Goal: Task Accomplishment & Management: Complete application form

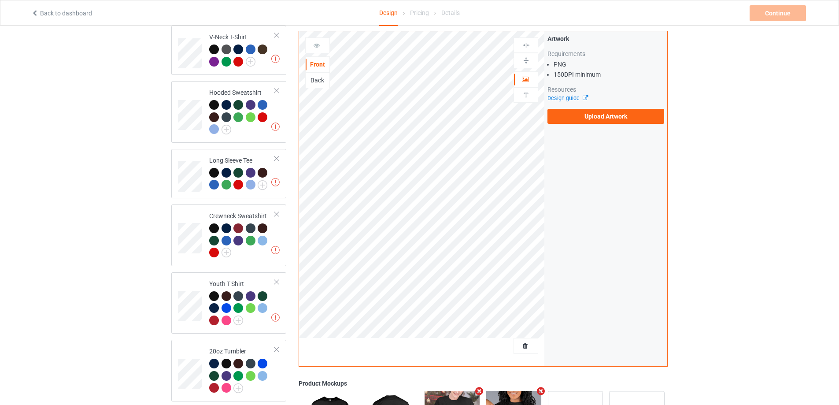
scroll to position [396, 0]
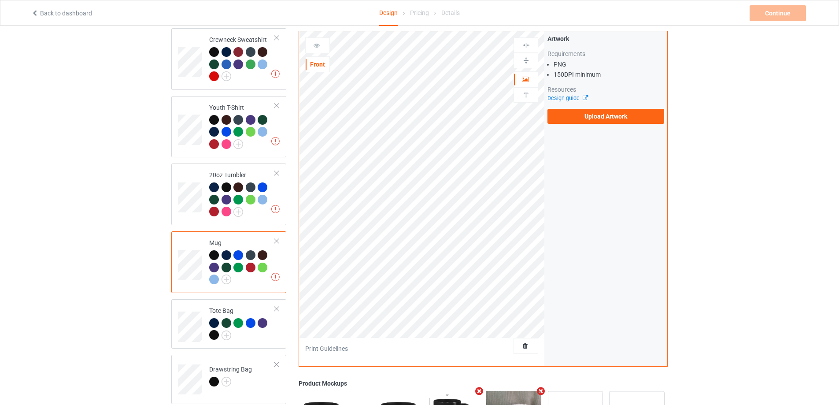
scroll to position [562, 0]
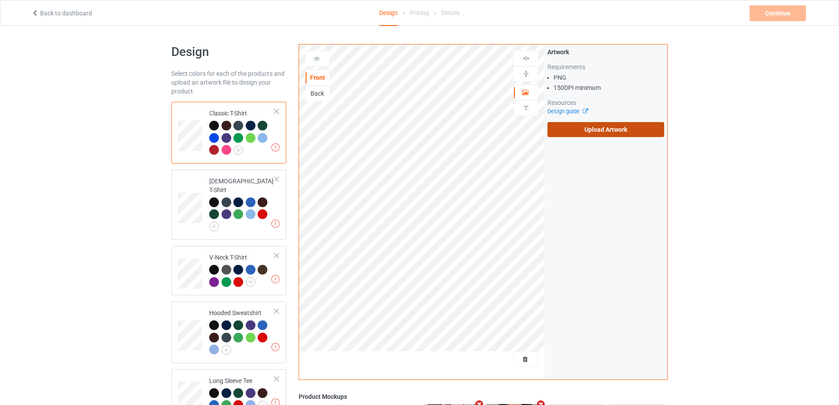
click at [587, 128] on label "Upload Artwork" at bounding box center [606, 129] width 117 height 15
click at [0, 0] on input "Upload Artwork" at bounding box center [0, 0] width 0 height 0
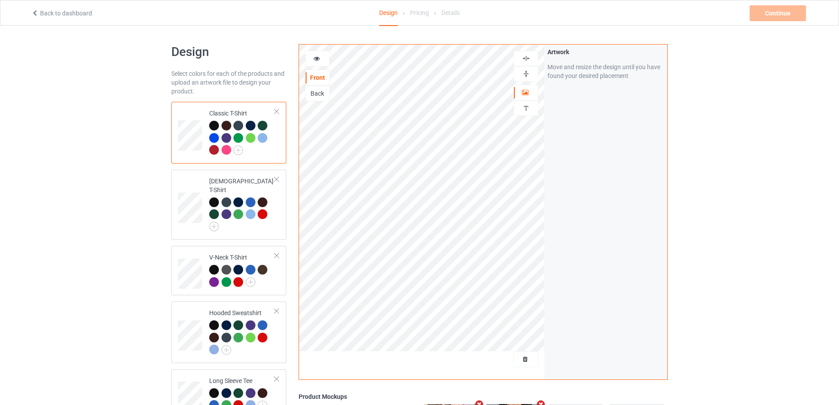
click at [528, 57] on img at bounding box center [526, 58] width 8 height 8
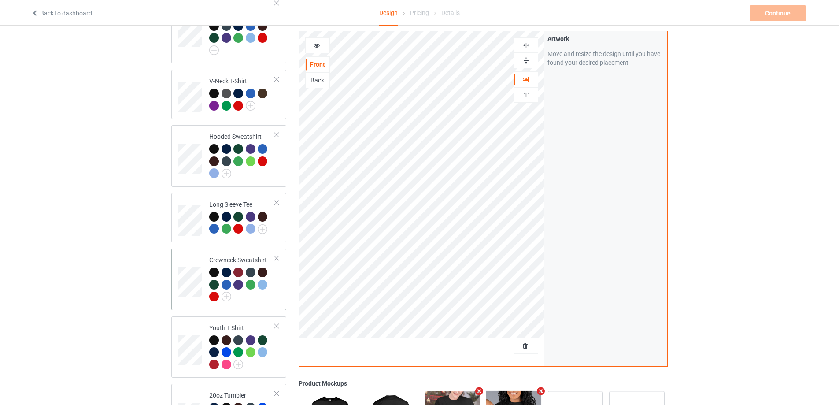
scroll to position [308, 0]
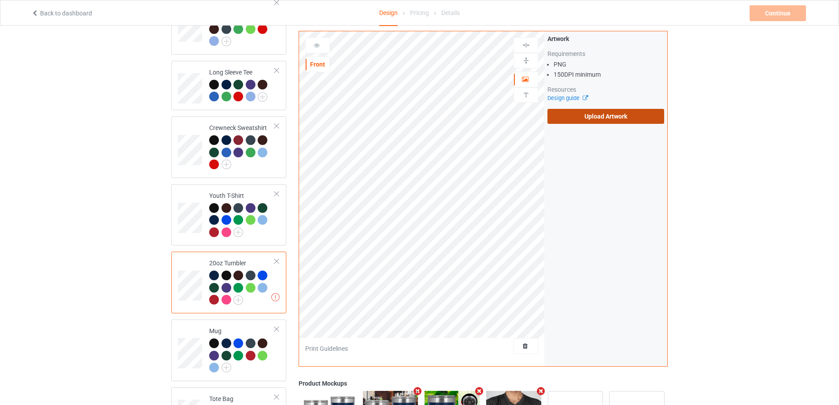
click at [618, 115] on label "Upload Artwork" at bounding box center [606, 116] width 117 height 15
click at [0, 0] on input "Upload Artwork" at bounding box center [0, 0] width 0 height 0
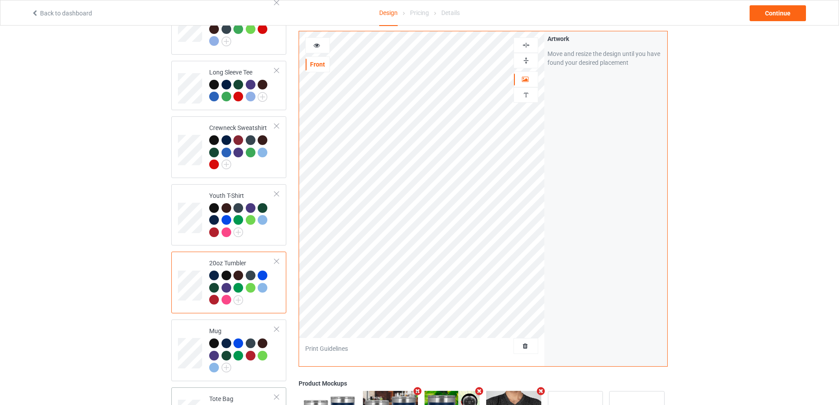
scroll to position [440, 0]
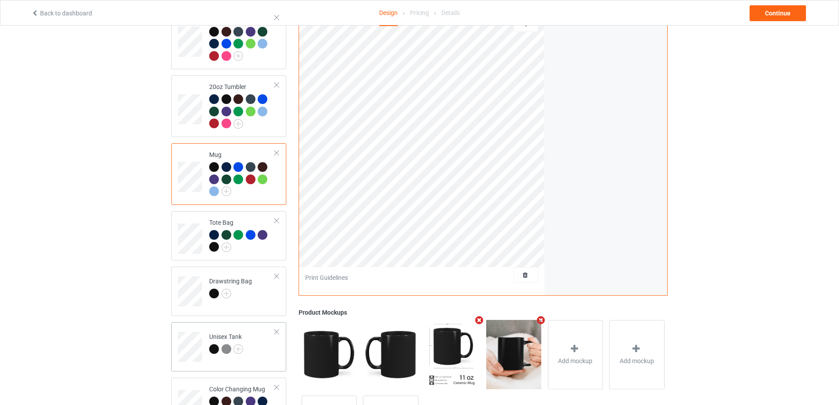
scroll to position [562, 0]
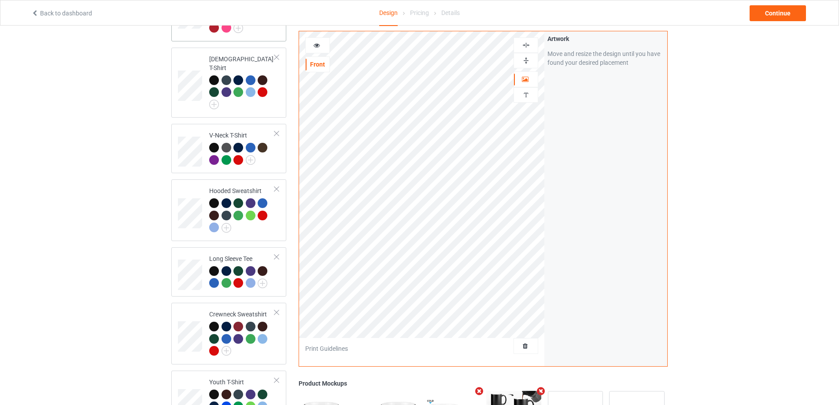
scroll to position [34, 0]
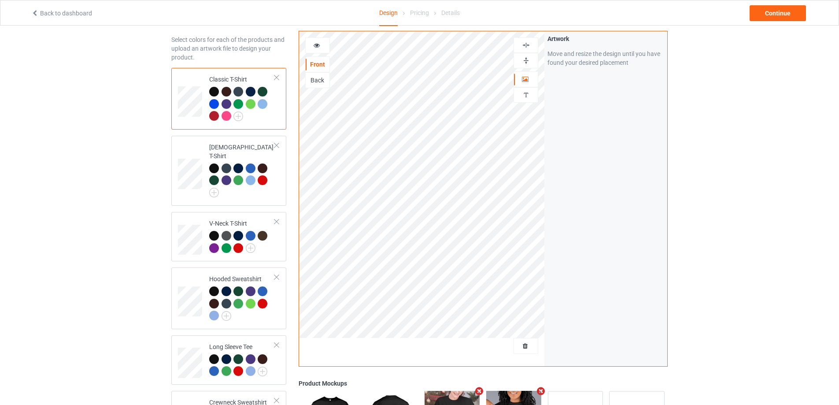
click at [770, 5] on div "Back to dashboard Design Pricing Details Continue" at bounding box center [419, 12] width 789 height 25
click at [771, 9] on div "Continue" at bounding box center [778, 13] width 56 height 16
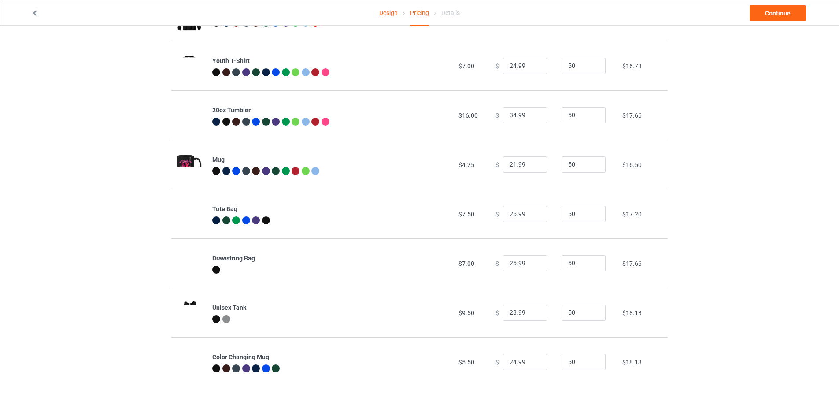
scroll to position [210, 0]
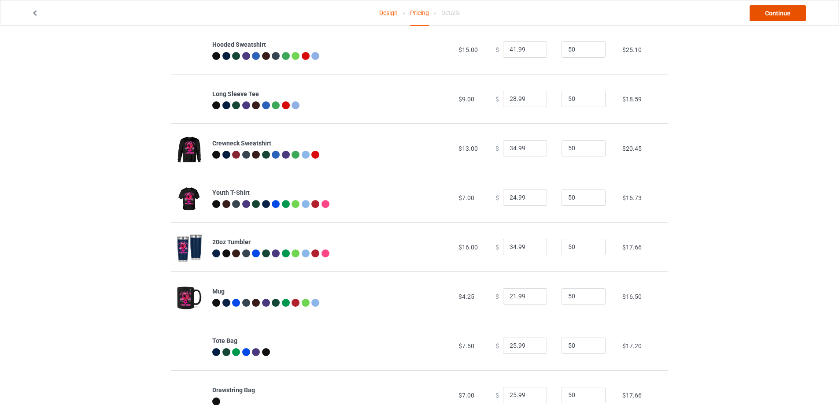
click at [771, 10] on link "Continue" at bounding box center [778, 13] width 56 height 16
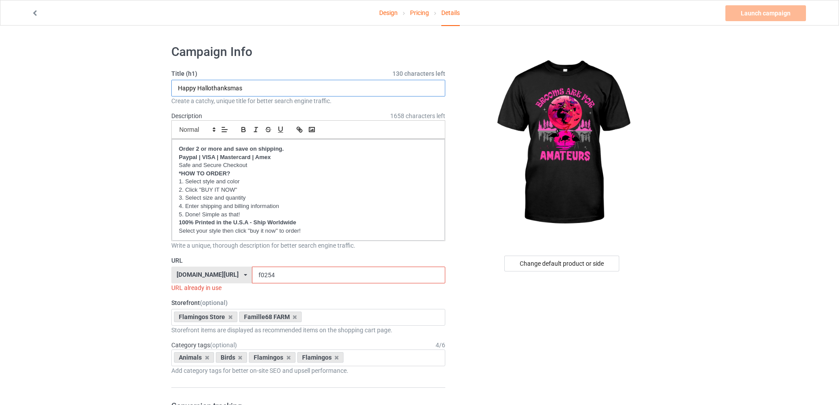
drag, startPoint x: 250, startPoint y: 90, endPoint x: 170, endPoint y: 89, distance: 79.3
paste input "Brooms are for Amateur"
click at [203, 86] on input "Brooms are for Amateurs" at bounding box center [308, 88] width 274 height 17
type input "Brooms Are For Amateurs"
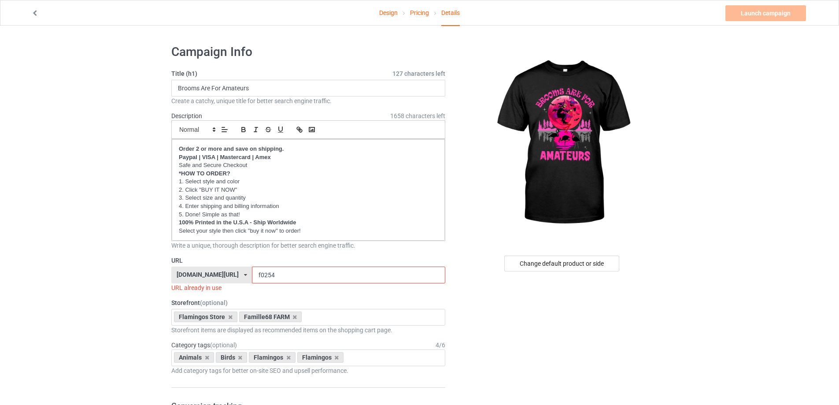
click at [271, 274] on input "f0254" at bounding box center [348, 274] width 193 height 17
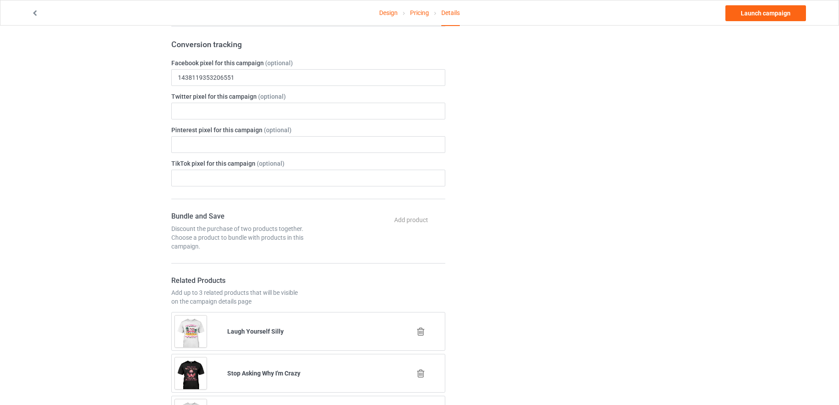
scroll to position [529, 0]
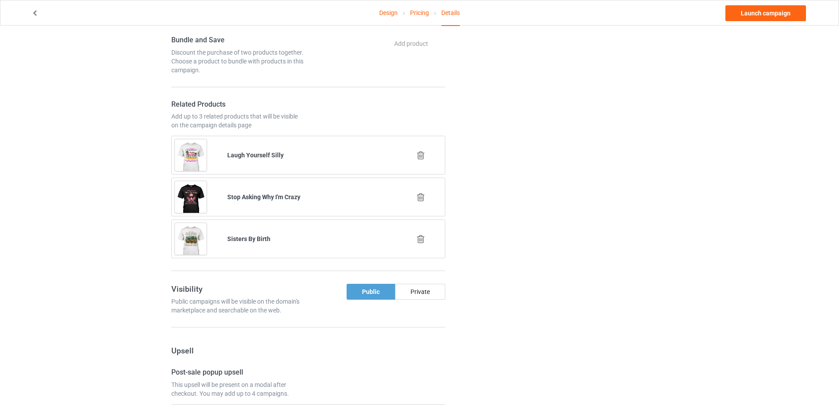
type input "f0255"
click at [419, 152] on icon at bounding box center [420, 155] width 11 height 9
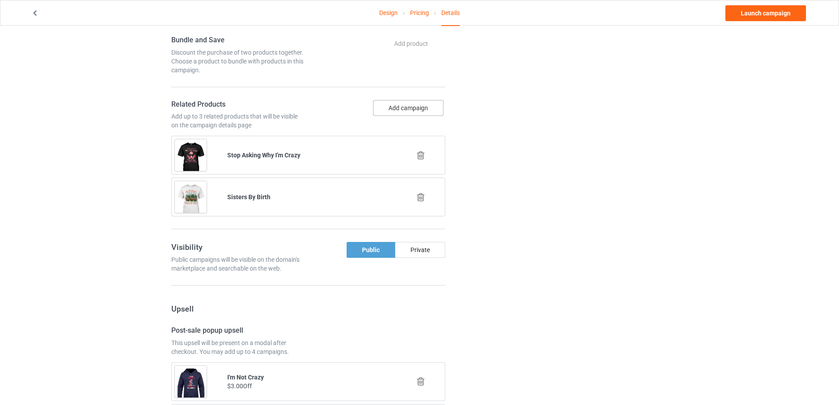
click at [411, 109] on button "Add campaign" at bounding box center [408, 108] width 70 height 16
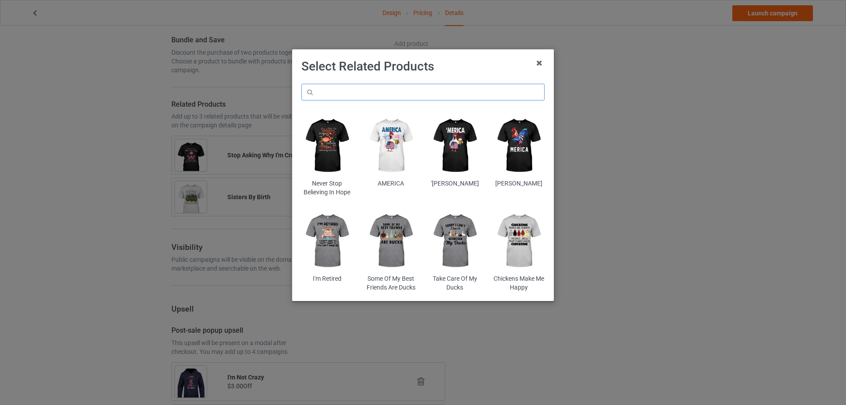
click at [361, 89] on input "text" at bounding box center [422, 92] width 243 height 17
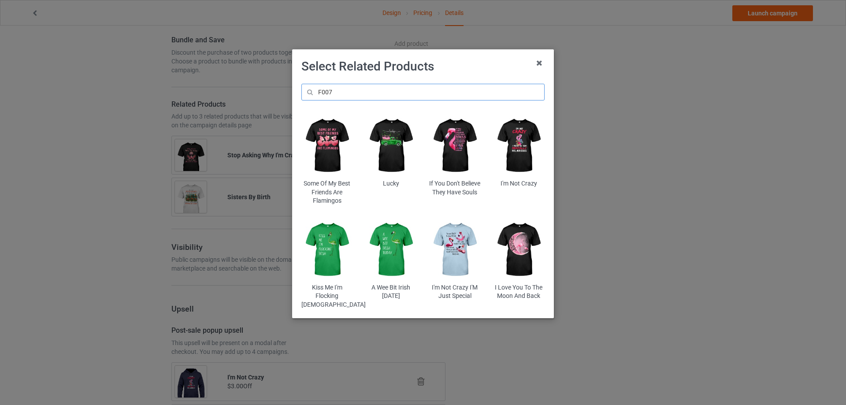
drag, startPoint x: 333, startPoint y: 88, endPoint x: 327, endPoint y: 88, distance: 5.7
click at [327, 88] on input "F007" at bounding box center [422, 92] width 243 height 17
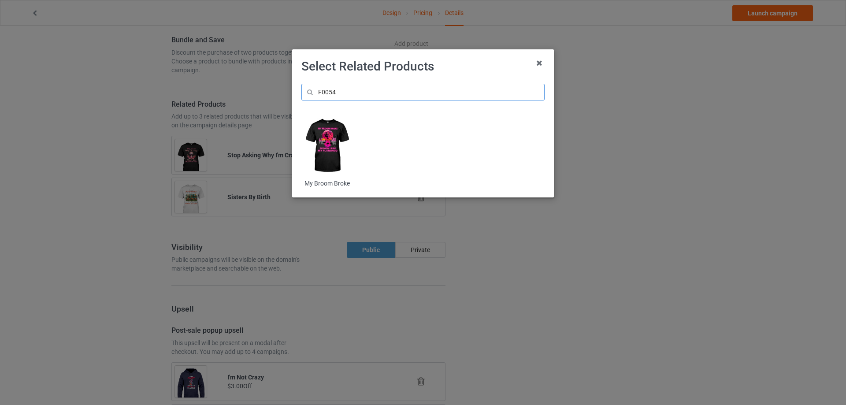
type input "F0054"
click at [330, 135] on img at bounding box center [327, 146] width 52 height 64
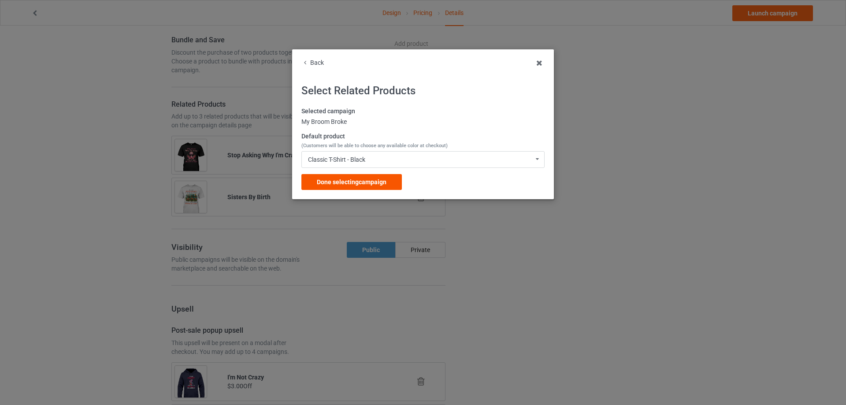
click at [340, 179] on span "Done selecting campaign" at bounding box center [352, 181] width 70 height 7
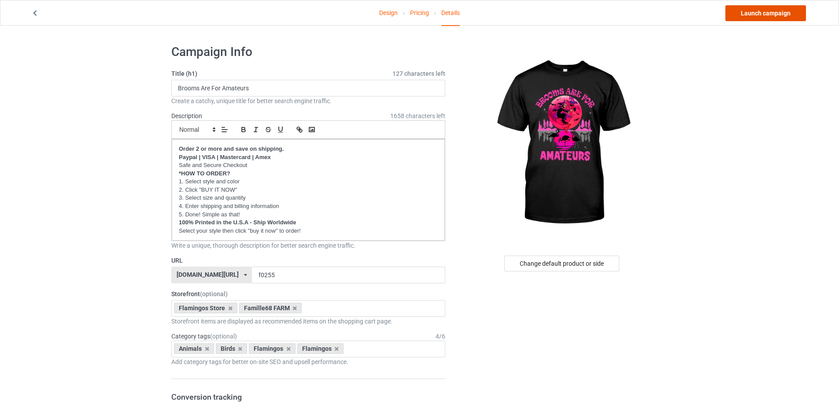
click at [759, 10] on link "Launch campaign" at bounding box center [765, 13] width 81 height 16
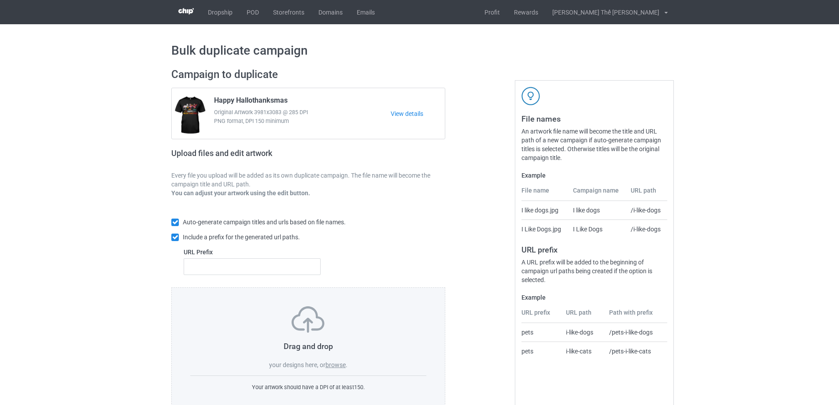
scroll to position [25, 0]
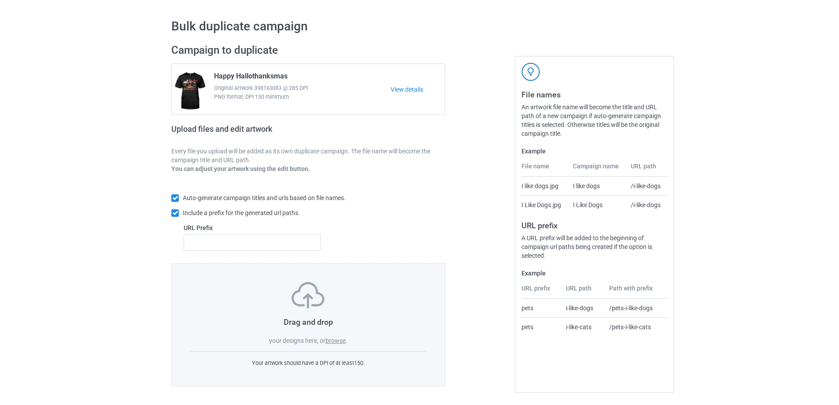
click at [337, 337] on label "browse" at bounding box center [336, 340] width 20 height 7
click at [0, 0] on input "browse" at bounding box center [0, 0] width 0 height 0
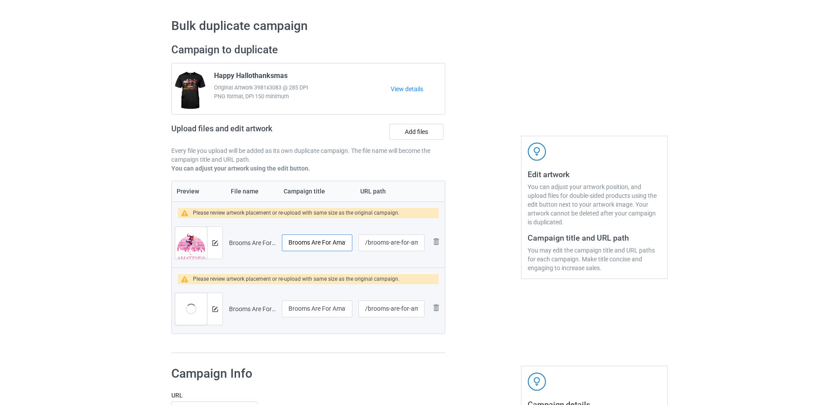
click at [343, 243] on input "Brooms Are For Amateurs 1" at bounding box center [317, 242] width 70 height 17
type input "Brooms Are For Amateurs"
drag, startPoint x: 369, startPoint y: 243, endPoint x: 421, endPoint y: 242, distance: 52.0
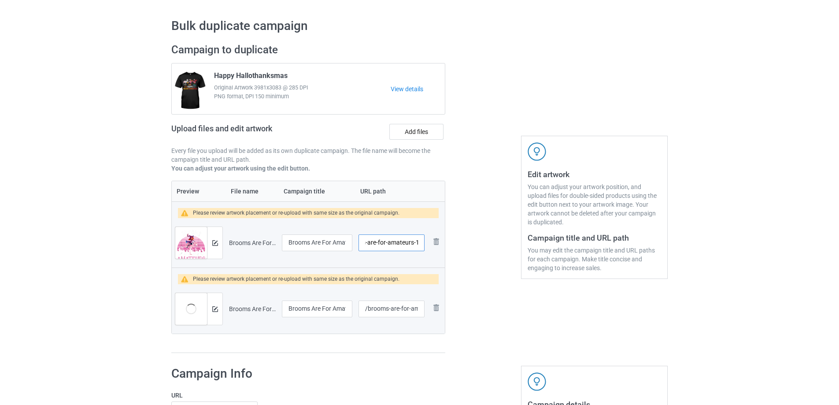
click at [421, 242] on input "/brooms-are-for-amateurs-1" at bounding box center [392, 242] width 66 height 17
type input "/f0256"
click at [217, 248] on div at bounding box center [214, 243] width 15 height 32
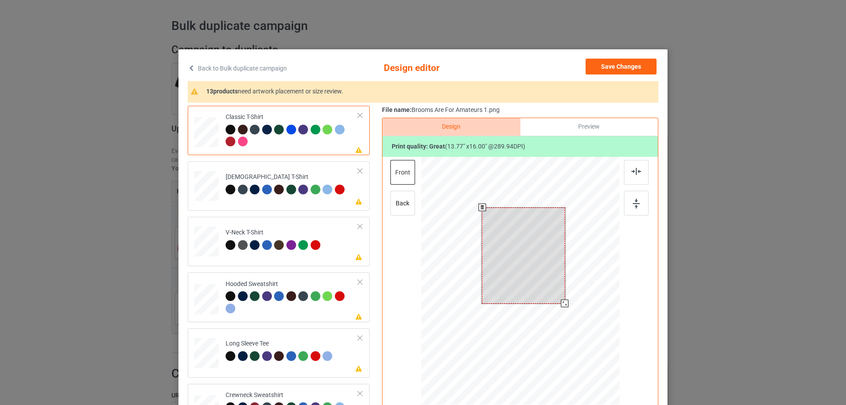
click at [507, 235] on div at bounding box center [523, 255] width 82 height 96
click at [559, 301] on div at bounding box center [562, 300] width 7 height 7
click at [295, 207] on div "Please review artwork placement Ladies T-Shirt" at bounding box center [279, 185] width 182 height 49
click at [527, 259] on div at bounding box center [520, 255] width 71 height 83
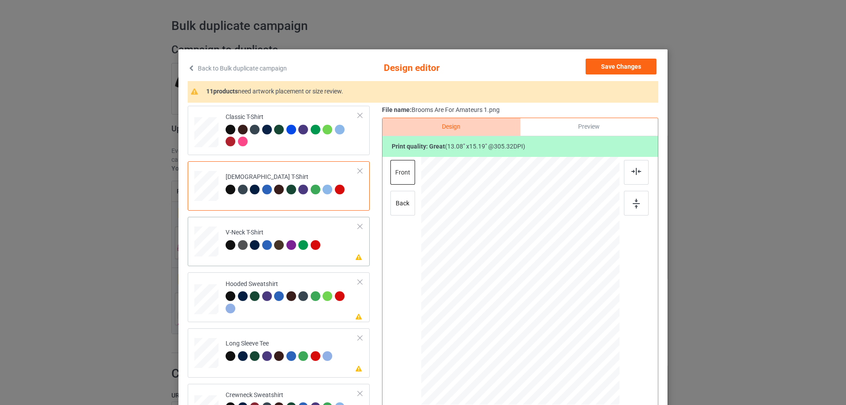
click at [267, 252] on div at bounding box center [268, 246] width 12 height 12
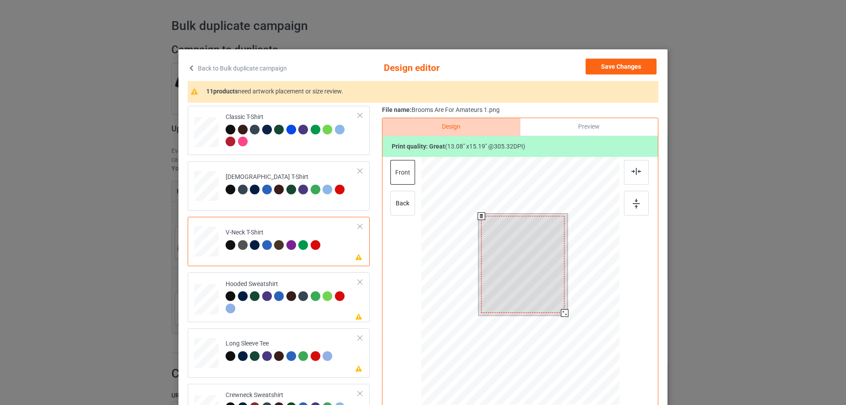
click at [523, 259] on div at bounding box center [522, 264] width 83 height 97
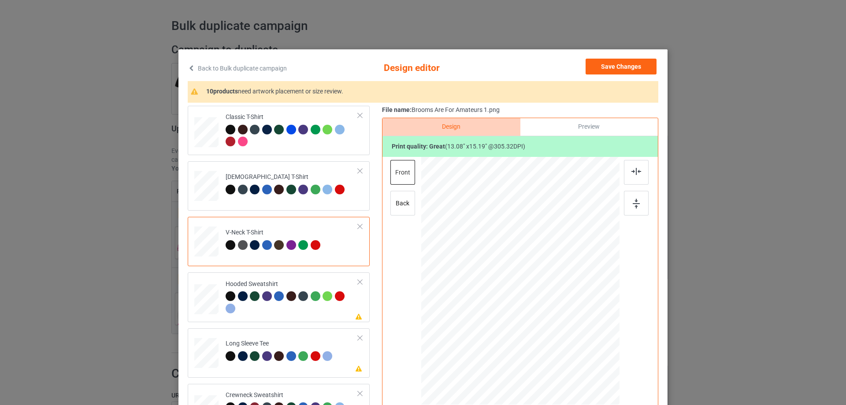
scroll to position [88, 0]
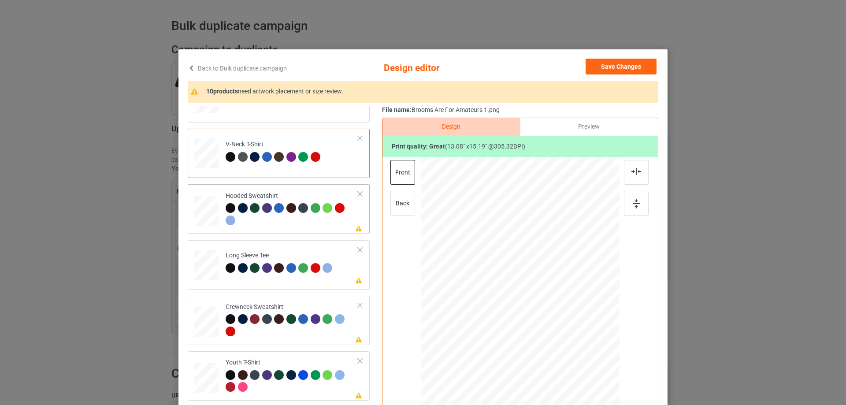
click at [285, 226] on div at bounding box center [292, 215] width 133 height 24
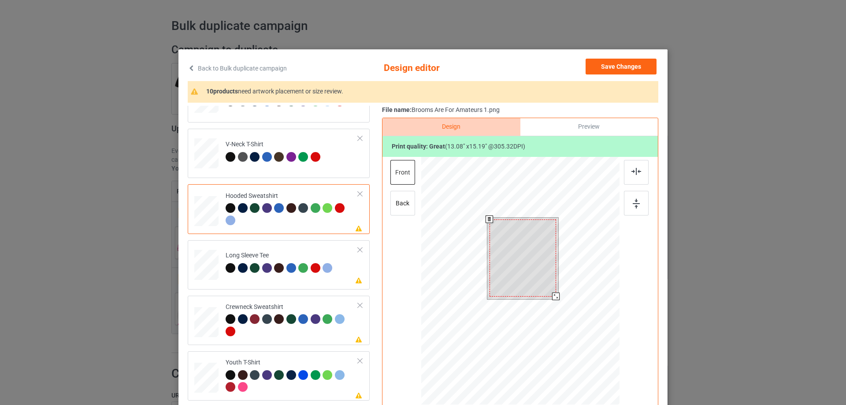
click at [522, 259] on div at bounding box center [522, 257] width 67 height 77
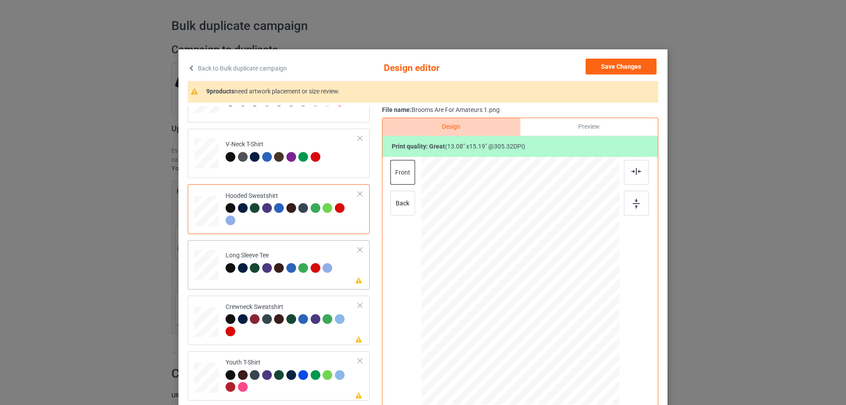
click at [281, 281] on td "Please review artwork placement Long Sleeve Tee" at bounding box center [292, 263] width 142 height 39
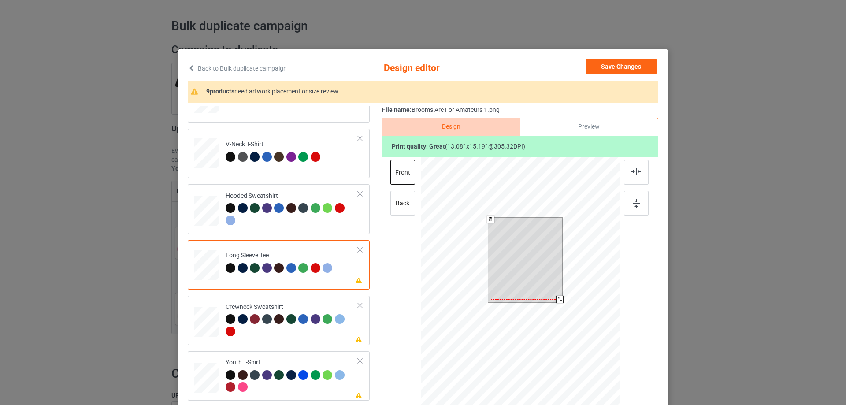
click at [536, 258] on div at bounding box center [525, 259] width 69 height 80
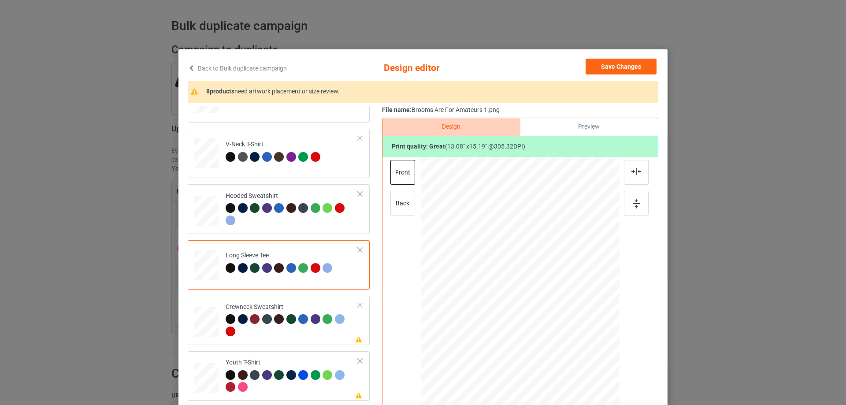
scroll to position [176, 0]
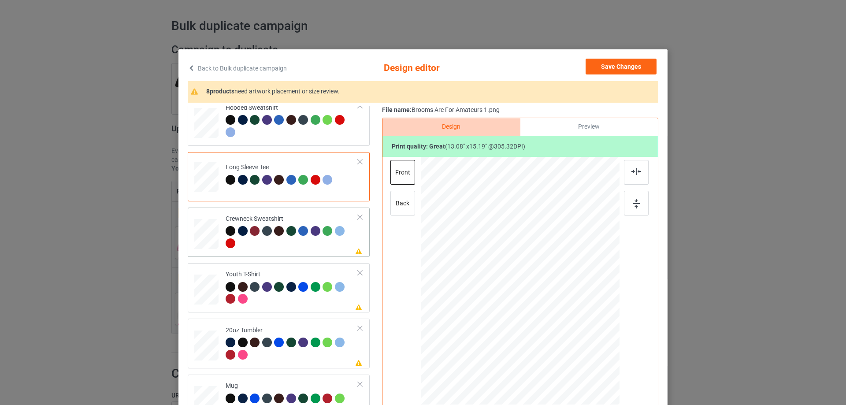
click at [299, 248] on div at bounding box center [292, 238] width 133 height 24
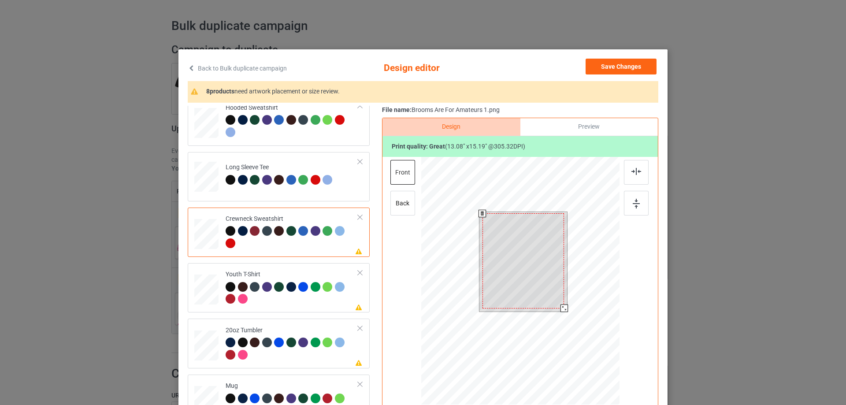
click at [518, 267] on div at bounding box center [522, 260] width 81 height 95
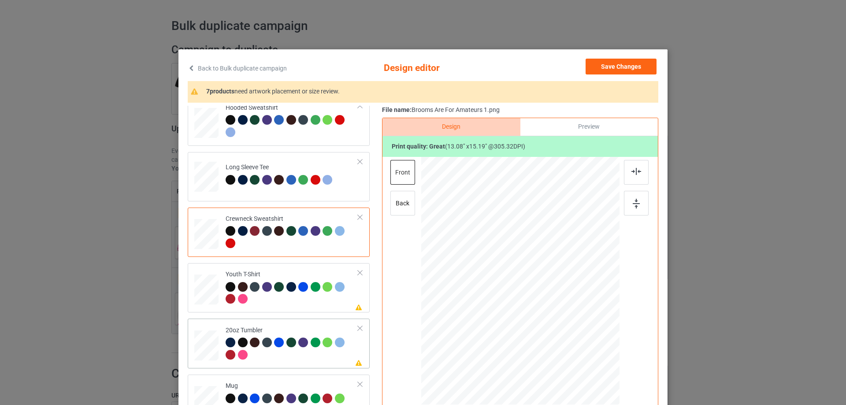
scroll to position [264, 0]
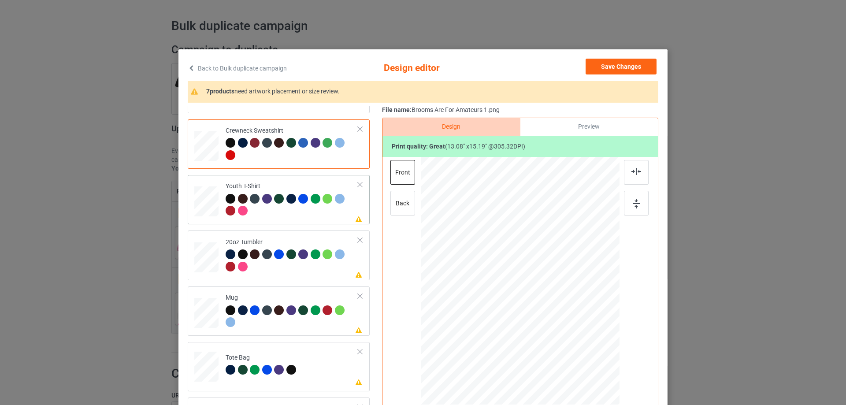
click at [285, 213] on div at bounding box center [292, 206] width 133 height 24
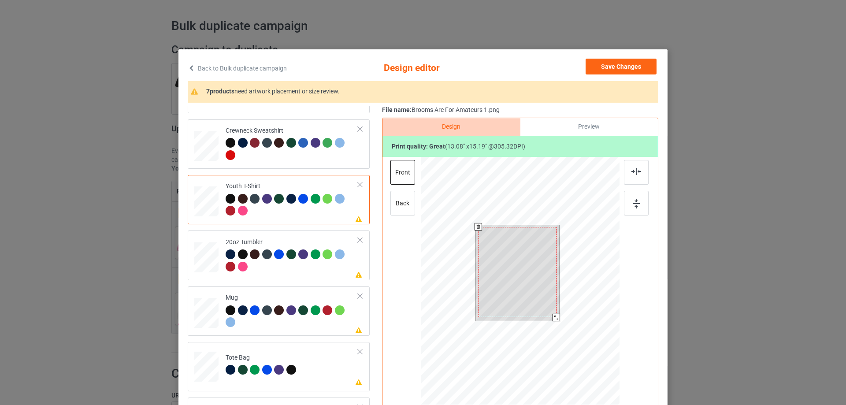
click at [522, 252] on div at bounding box center [517, 272] width 78 height 91
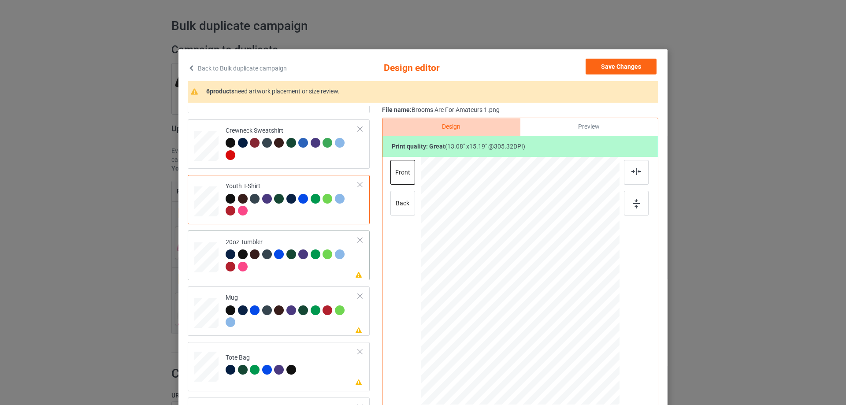
click at [277, 273] on div at bounding box center [292, 261] width 133 height 24
click at [573, 346] on div at bounding box center [576, 345] width 7 height 7
drag, startPoint x: 574, startPoint y: 347, endPoint x: 548, endPoint y: 307, distance: 47.8
click at [548, 307] on div at bounding box center [520, 281] width 188 height 114
drag, startPoint x: 493, startPoint y: 280, endPoint x: 488, endPoint y: 268, distance: 12.4
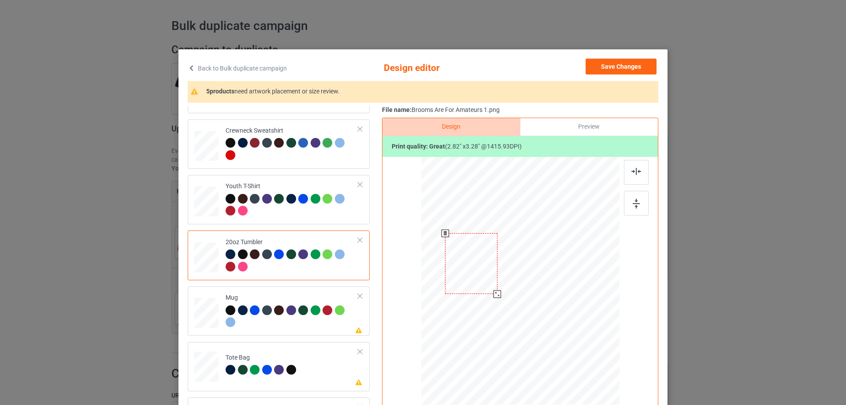
click at [488, 268] on div at bounding box center [471, 263] width 52 height 61
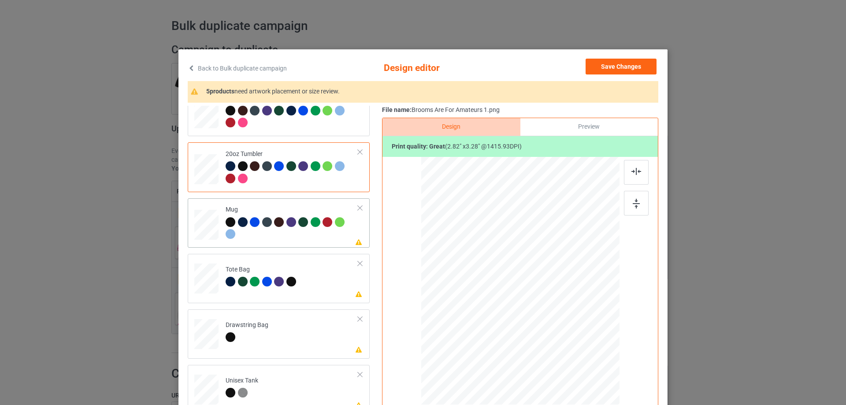
click at [280, 240] on div at bounding box center [292, 229] width 133 height 24
drag, startPoint x: 577, startPoint y: 348, endPoint x: 555, endPoint y: 303, distance: 50.2
click at [555, 303] on div at bounding box center [520, 280] width 198 height 82
drag, startPoint x: 561, startPoint y: 288, endPoint x: 573, endPoint y: 281, distance: 13.6
click at [573, 281] on div at bounding box center [574, 280] width 57 height 67
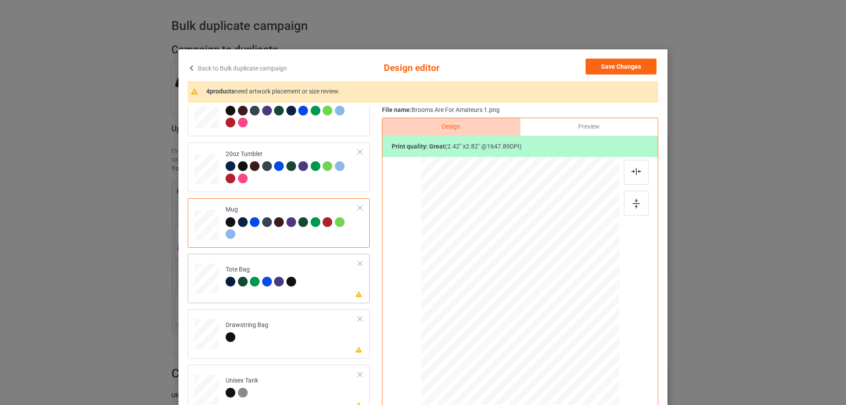
click at [315, 299] on div "Please review artwork placement Tote Bag" at bounding box center [279, 278] width 182 height 49
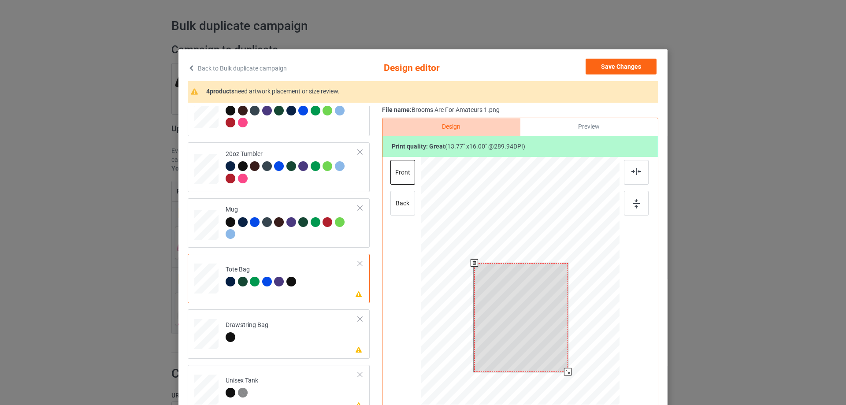
click at [505, 303] on div at bounding box center [520, 317] width 93 height 109
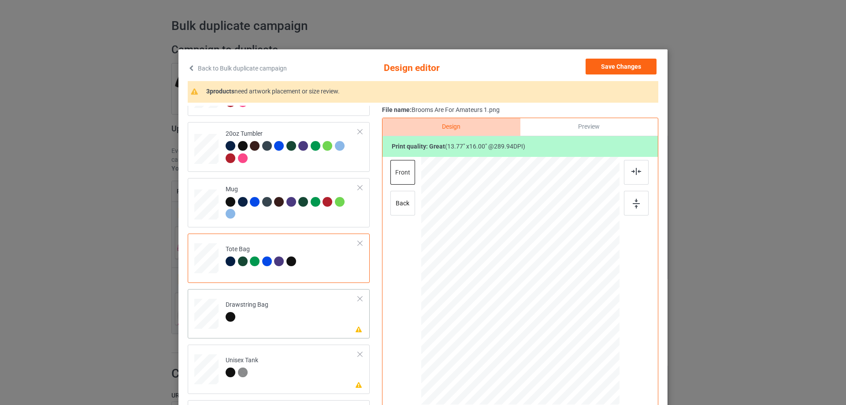
scroll to position [88, 0]
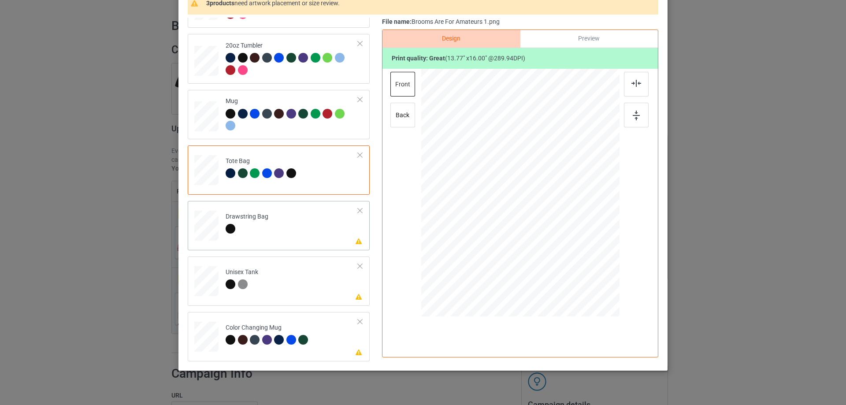
click at [277, 236] on td "Please review artwork placement Drawstring Bag" at bounding box center [292, 223] width 142 height 39
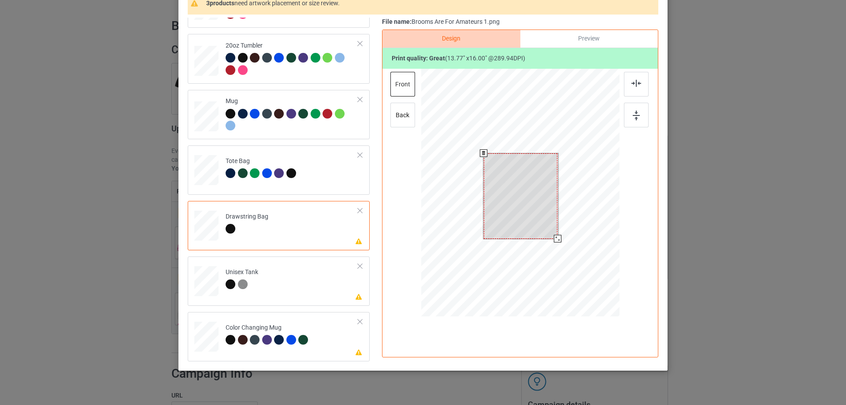
click at [514, 206] on div at bounding box center [521, 195] width 74 height 85
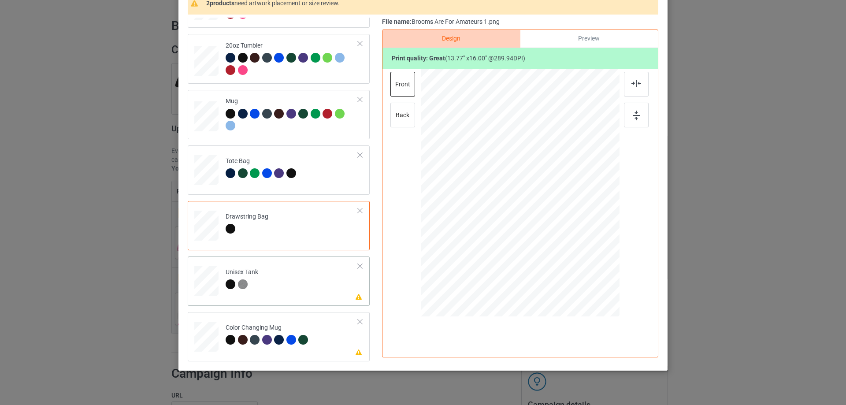
drag, startPoint x: 278, startPoint y: 285, endPoint x: 314, endPoint y: 289, distance: 36.2
click at [278, 286] on td "Please review artwork placement Unisex Tank" at bounding box center [292, 279] width 142 height 39
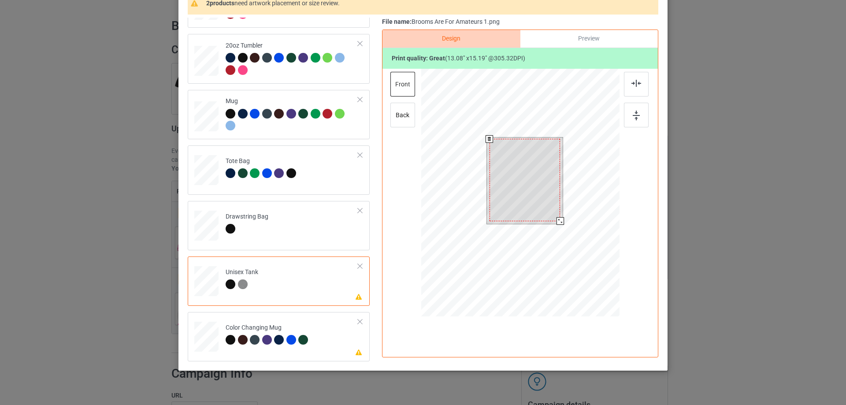
click at [514, 196] on div at bounding box center [524, 180] width 71 height 82
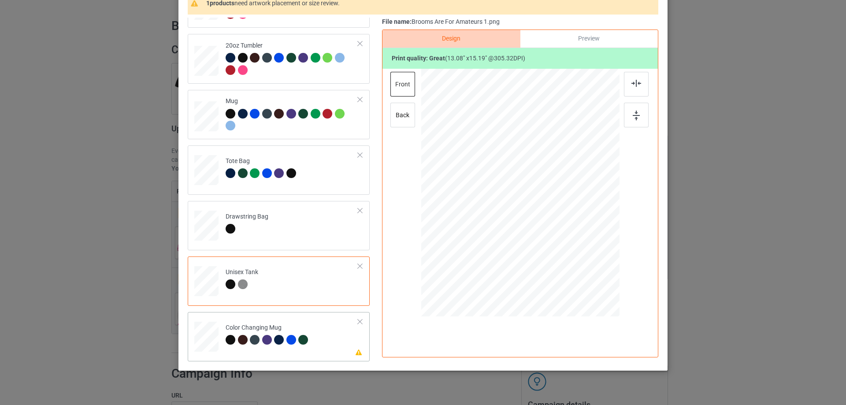
scroll to position [104, 0]
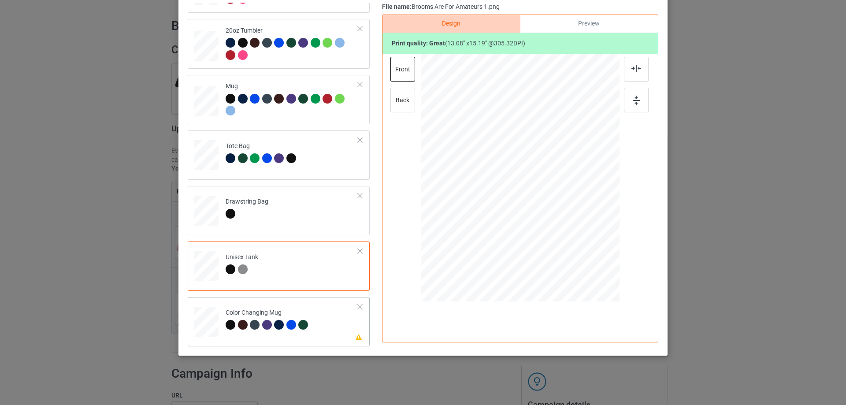
click at [318, 316] on td "Please review artwork placement Color Changing Mug" at bounding box center [292, 319] width 142 height 39
click at [580, 175] on div at bounding box center [574, 177] width 57 height 67
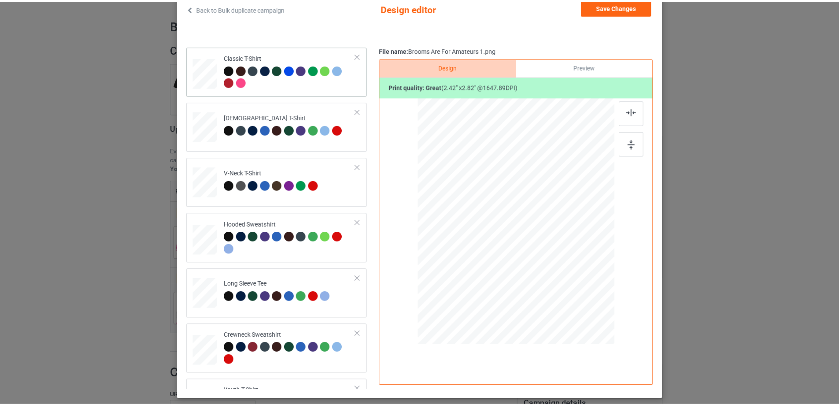
scroll to position [0, 0]
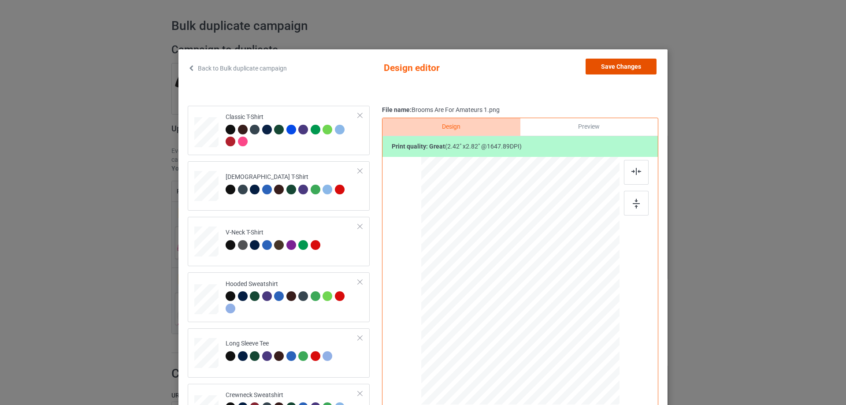
click at [625, 65] on button "Save Changes" at bounding box center [620, 67] width 71 height 16
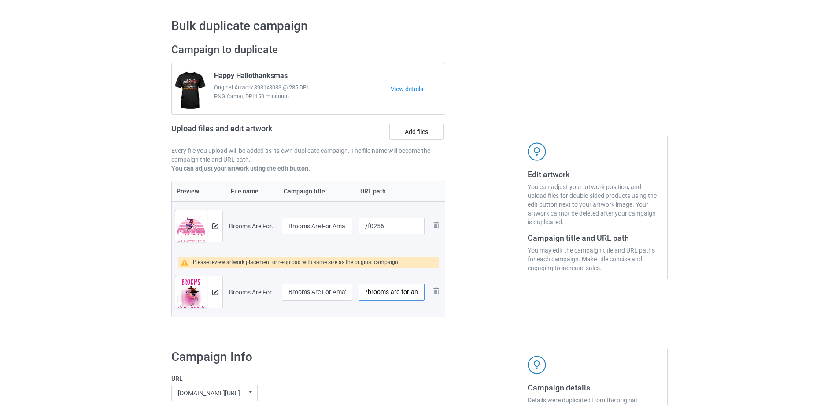
scroll to position [0, 18]
drag, startPoint x: 367, startPoint y: 292, endPoint x: 426, endPoint y: 291, distance: 58.6
click at [426, 291] on td "/brooms-are-for-amateurs" at bounding box center [391, 291] width 72 height 49
type input "/f0257"
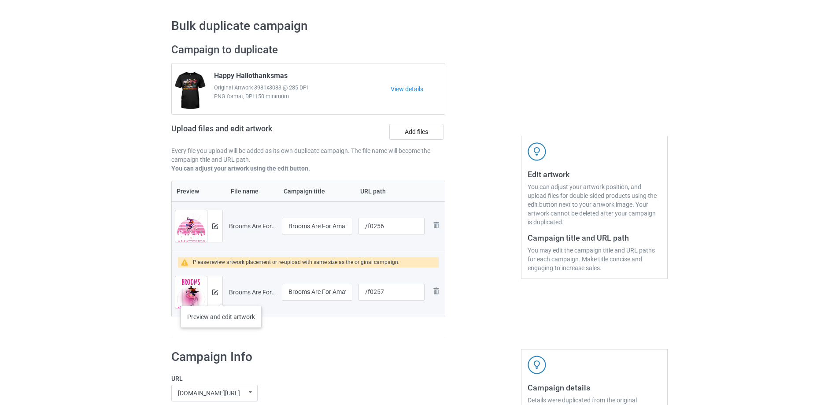
click at [219, 296] on div at bounding box center [214, 292] width 15 height 32
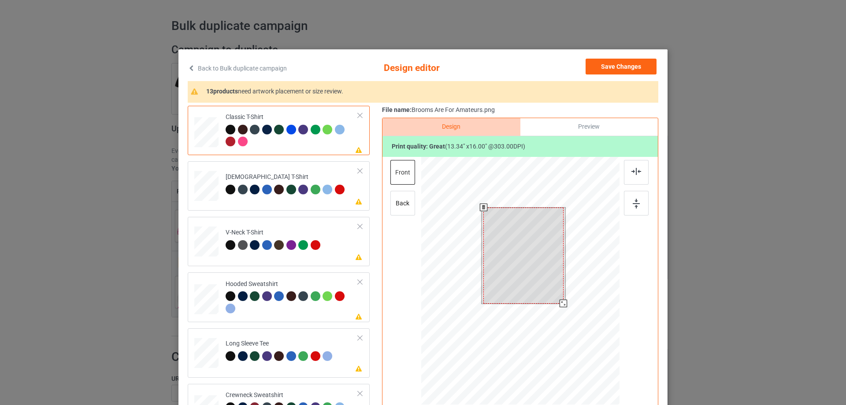
click at [539, 270] on div at bounding box center [523, 255] width 80 height 96
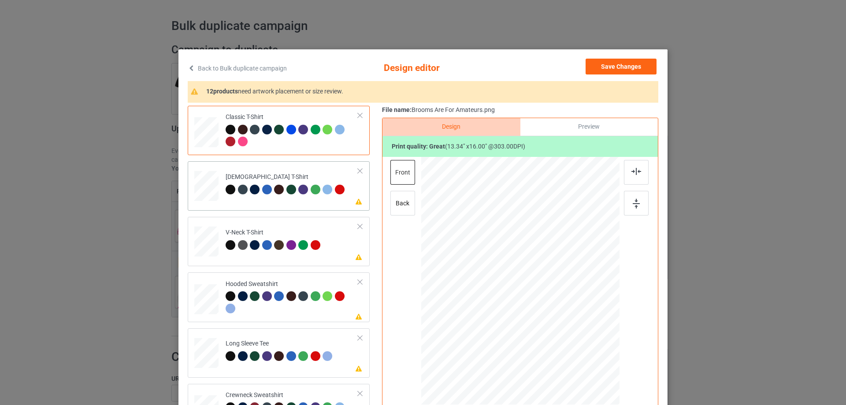
click at [278, 205] on div "Please review artwork placement Ladies T-Shirt" at bounding box center [279, 185] width 182 height 49
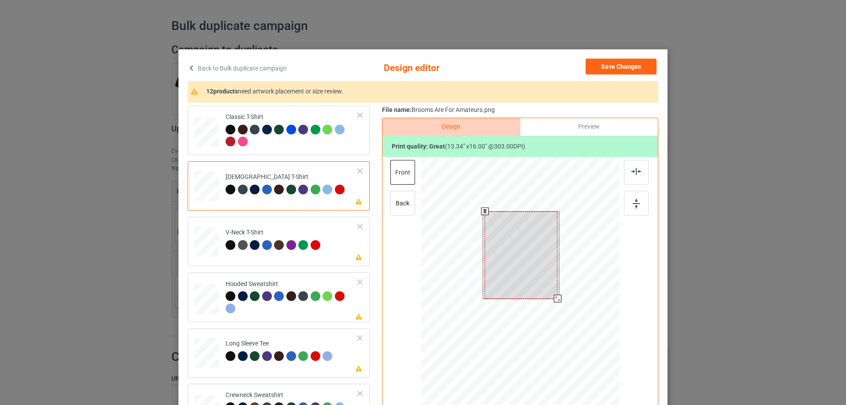
click at [510, 252] on div at bounding box center [521, 254] width 73 height 87
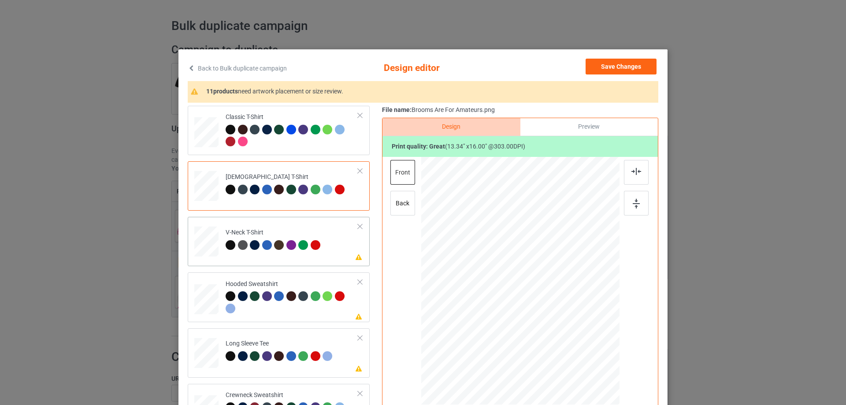
click at [284, 256] on td "Please review artwork placement V-Neck T-Shirt" at bounding box center [292, 239] width 142 height 39
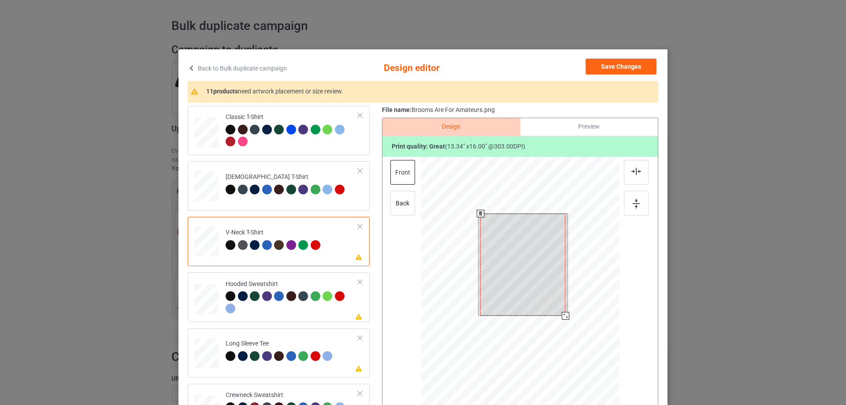
click at [521, 259] on div at bounding box center [522, 265] width 85 height 102
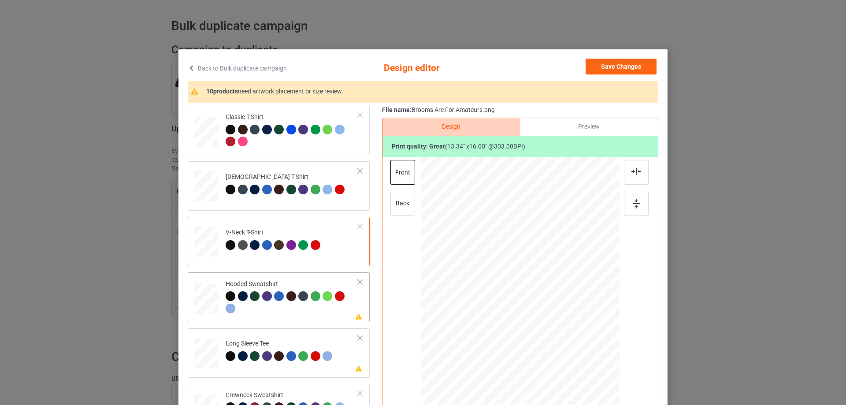
click at [298, 312] on div at bounding box center [292, 303] width 133 height 24
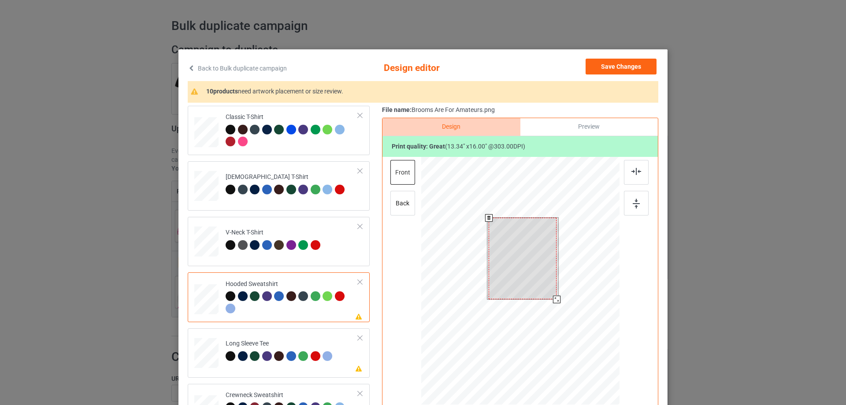
click at [530, 274] on div at bounding box center [522, 258] width 68 height 81
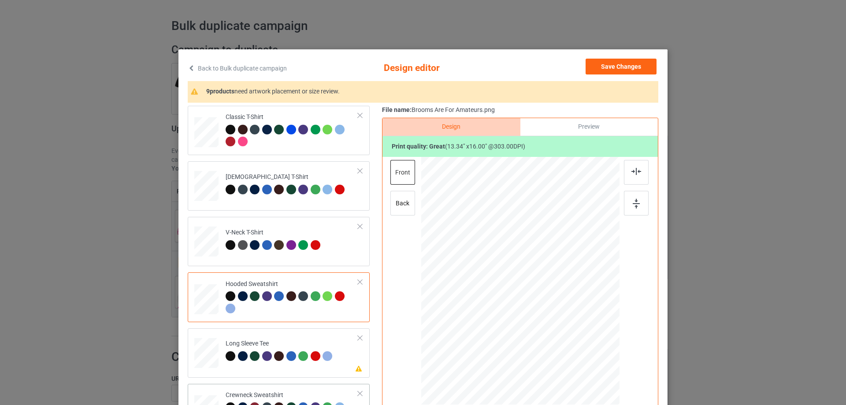
scroll to position [132, 0]
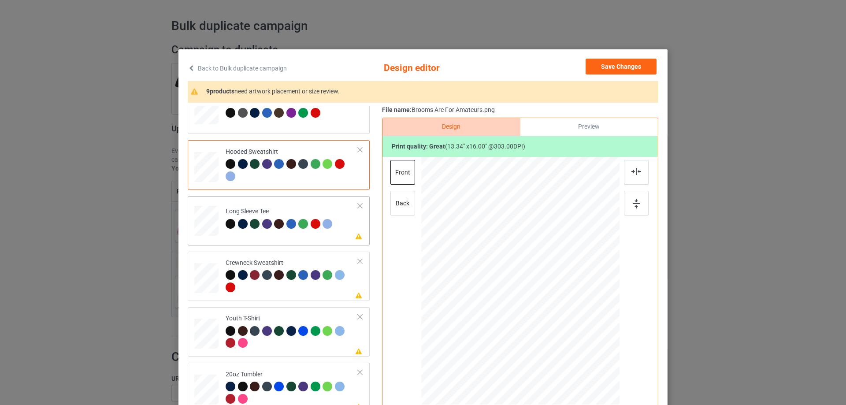
drag, startPoint x: 291, startPoint y: 235, endPoint x: 299, endPoint y: 237, distance: 8.2
click at [291, 235] on td "Please review artwork placement Long Sleeve Tee" at bounding box center [292, 219] width 142 height 39
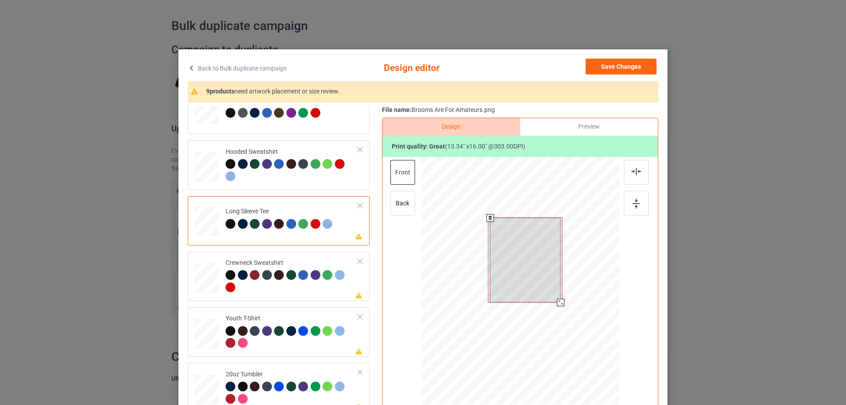
click at [510, 247] on div at bounding box center [525, 260] width 70 height 85
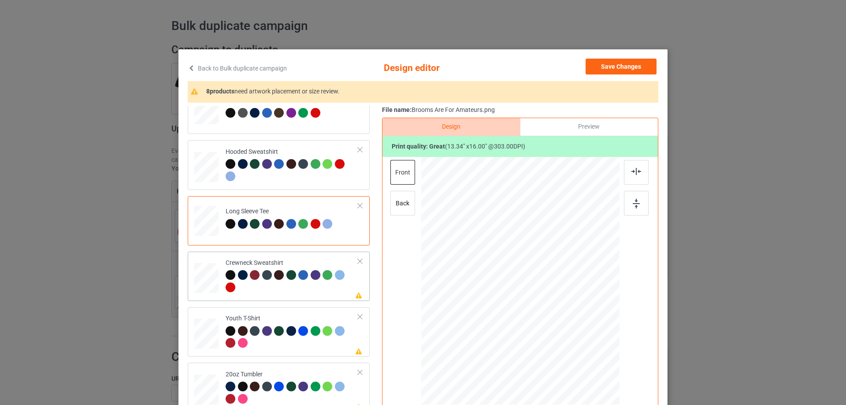
click at [279, 290] on div at bounding box center [292, 282] width 133 height 24
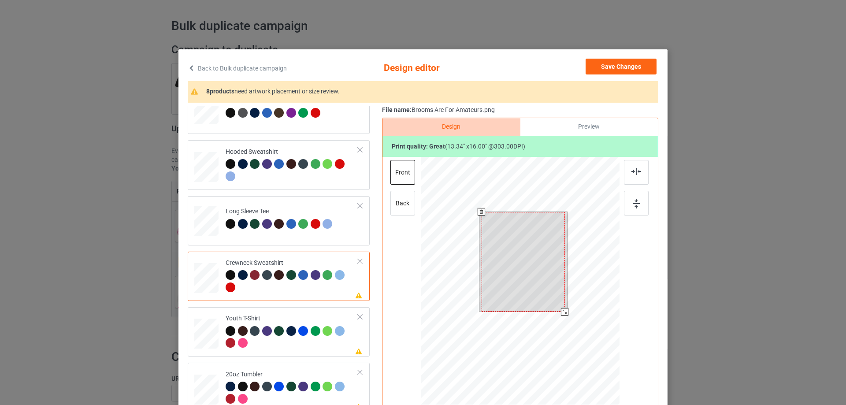
click at [507, 255] on div at bounding box center [522, 262] width 83 height 100
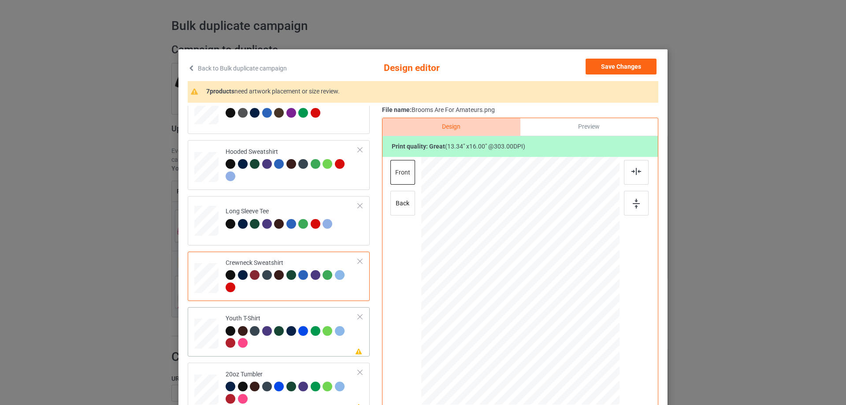
scroll to position [176, 0]
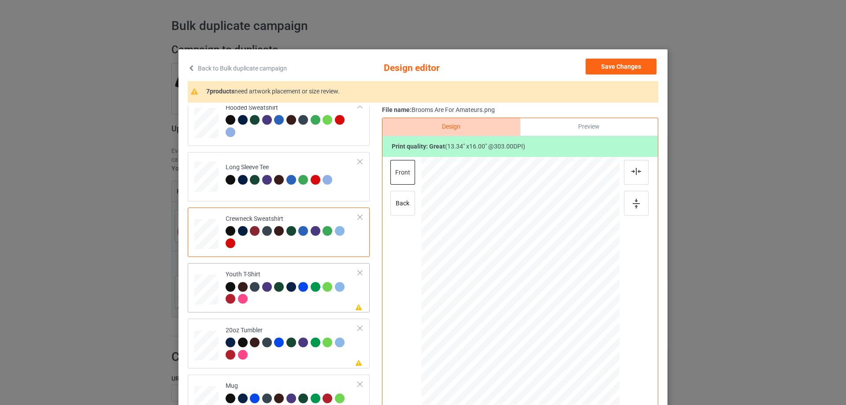
click at [283, 299] on div at bounding box center [292, 294] width 133 height 24
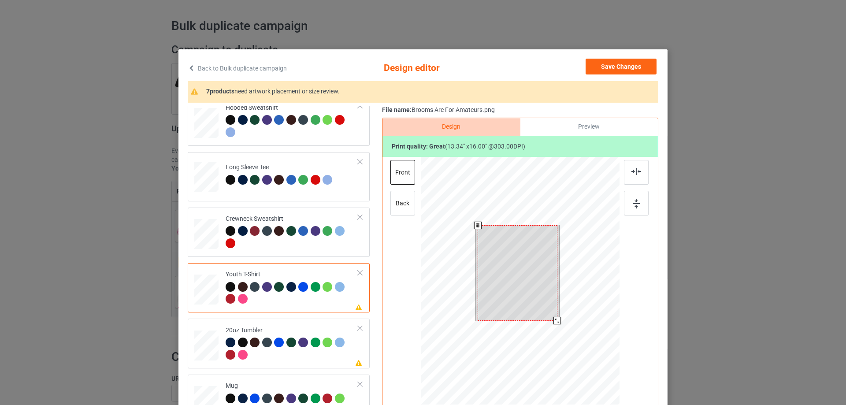
click at [515, 258] on div at bounding box center [517, 273] width 80 height 96
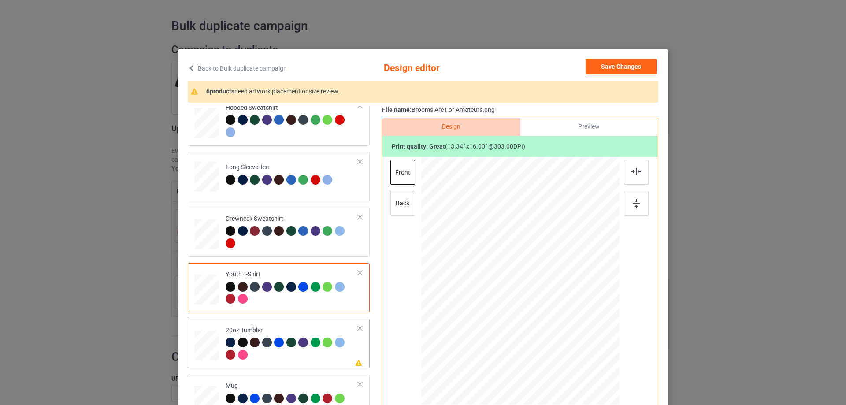
scroll to position [264, 0]
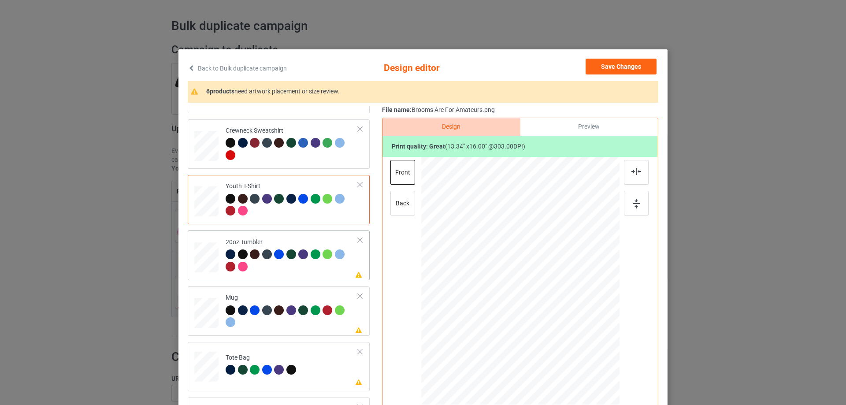
click at [283, 267] on div at bounding box center [292, 261] width 133 height 24
drag, startPoint x: 573, startPoint y: 347, endPoint x: 552, endPoint y: 316, distance: 36.8
click at [552, 316] on div at bounding box center [552, 319] width 7 height 7
drag, startPoint x: 512, startPoint y: 285, endPoint x: 485, endPoint y: 278, distance: 28.1
click at [485, 278] on div at bounding box center [471, 274] width 65 height 78
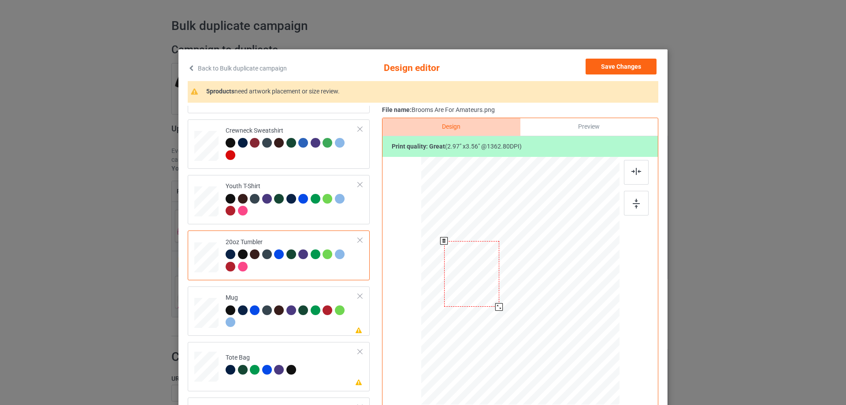
drag, startPoint x: 500, startPoint y: 312, endPoint x: 497, endPoint y: 304, distance: 8.1
click at [497, 304] on div at bounding box center [498, 306] width 7 height 7
click at [486, 277] on div at bounding box center [470, 267] width 55 height 66
click at [290, 328] on div at bounding box center [292, 317] width 133 height 24
click at [519, 262] on div at bounding box center [520, 280] width 119 height 143
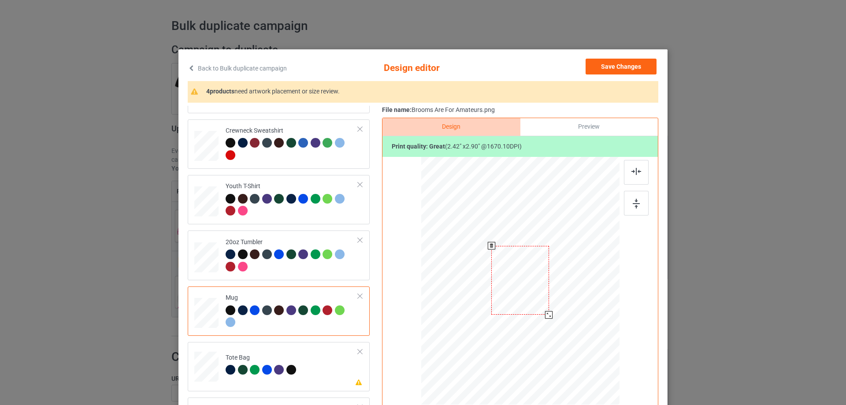
drag, startPoint x: 575, startPoint y: 348, endPoint x: 555, endPoint y: 300, distance: 52.2
click at [555, 300] on div at bounding box center [520, 280] width 198 height 82
drag, startPoint x: 551, startPoint y: 290, endPoint x: 564, endPoint y: 289, distance: 13.2
click at [564, 289] on div at bounding box center [574, 283] width 57 height 69
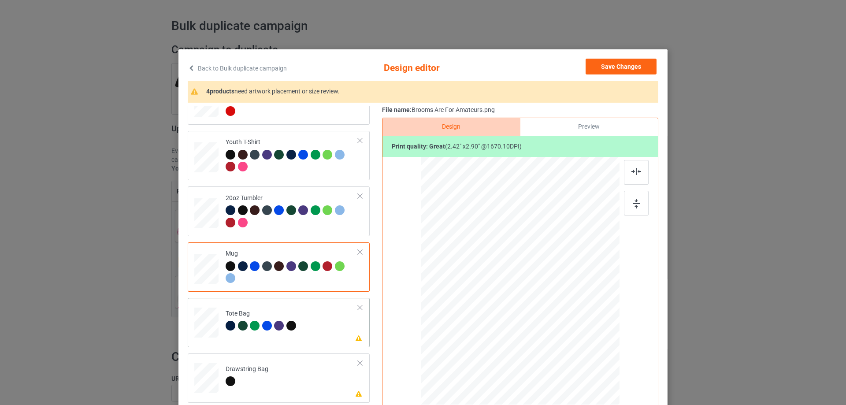
click at [302, 339] on td "Please review artwork placement Tote Bag" at bounding box center [292, 320] width 142 height 39
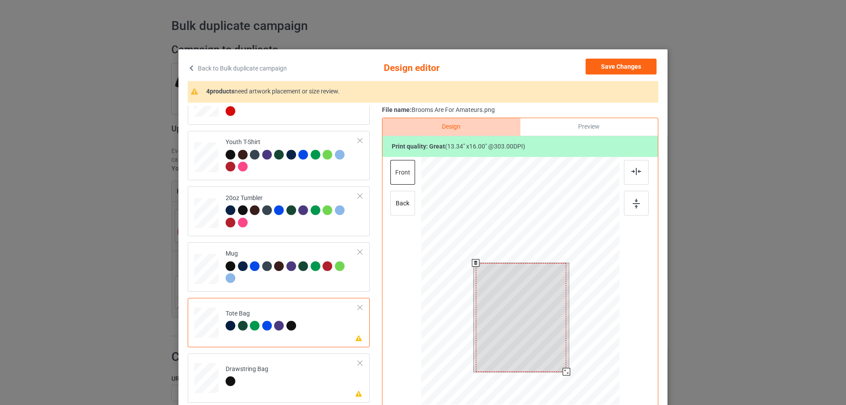
drag, startPoint x: 540, startPoint y: 286, endPoint x: 536, endPoint y: 289, distance: 4.8
click at [539, 286] on div at bounding box center [521, 317] width 91 height 109
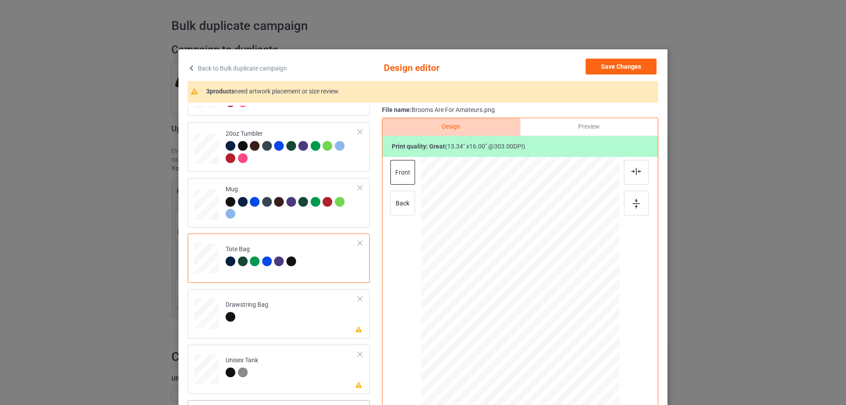
scroll to position [88, 0]
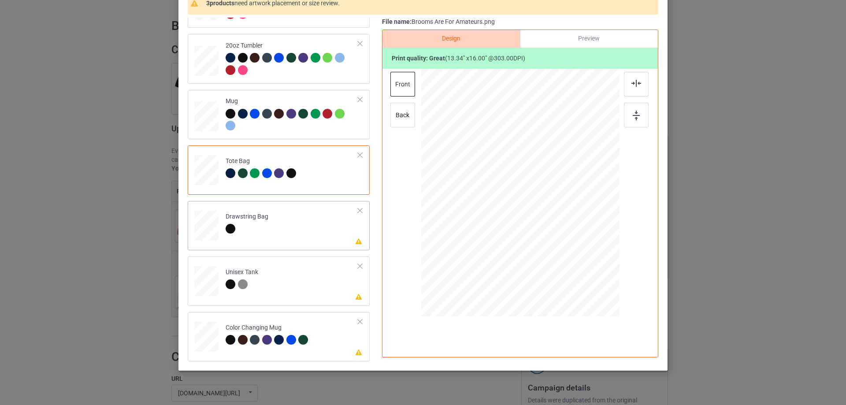
click at [314, 241] on td "Please review artwork placement Drawstring Bag" at bounding box center [292, 223] width 142 height 39
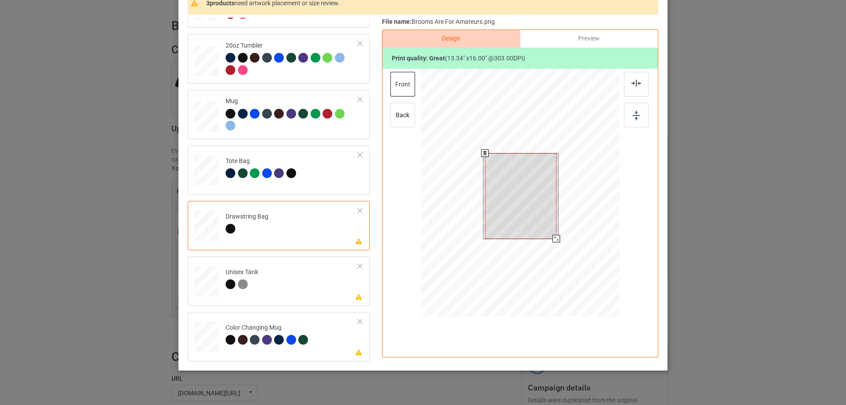
click at [509, 217] on div at bounding box center [520, 195] width 71 height 85
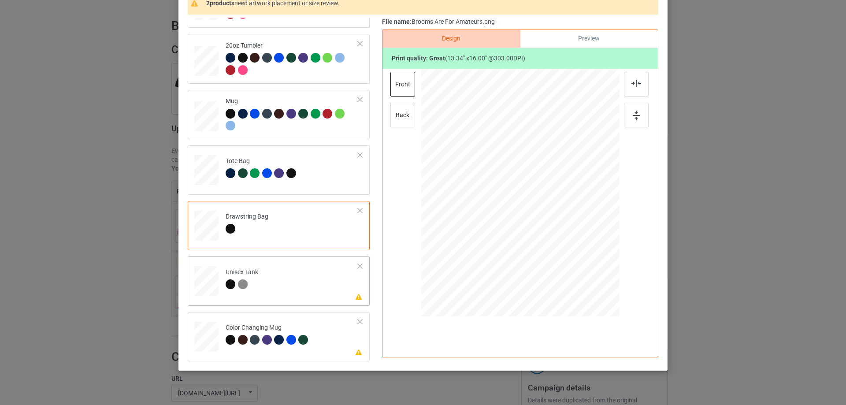
click at [280, 286] on td "Please review artwork placement Unisex Tank" at bounding box center [292, 279] width 142 height 39
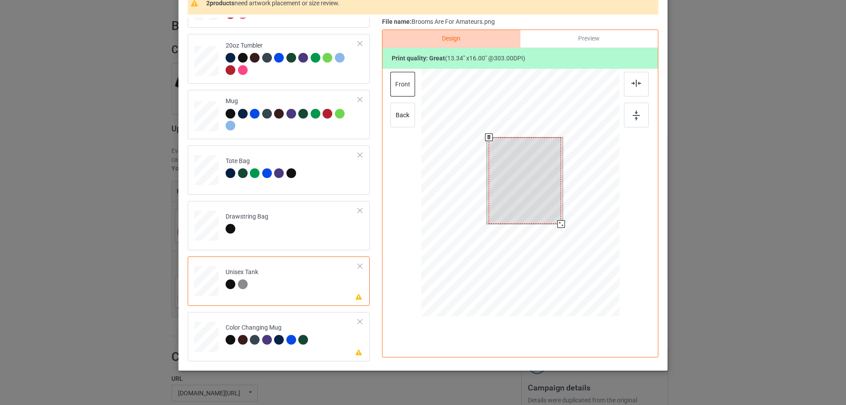
click at [509, 203] on div at bounding box center [524, 180] width 72 height 87
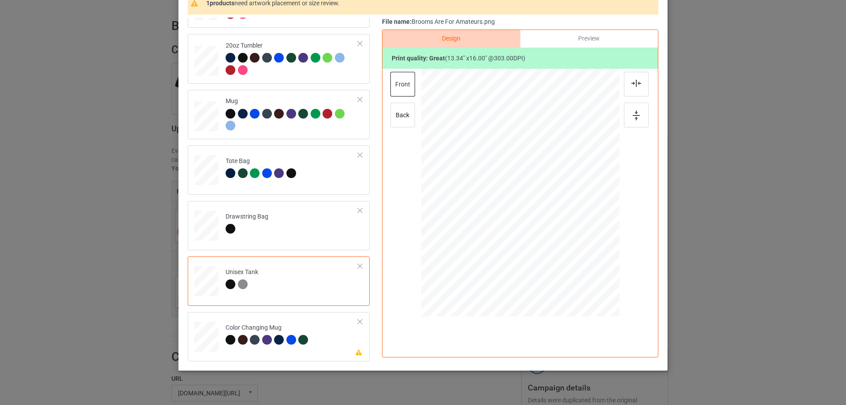
scroll to position [104, 0]
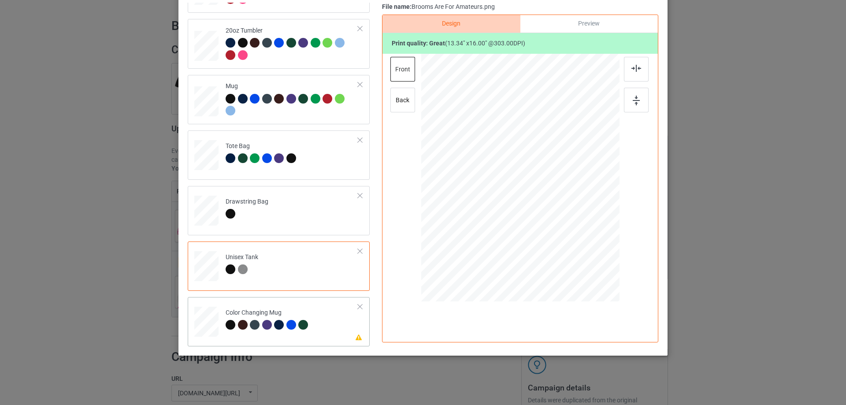
click at [323, 323] on td "Please review artwork placement Color Changing Mug" at bounding box center [292, 319] width 142 height 39
click at [578, 181] on div at bounding box center [574, 180] width 57 height 69
click at [589, 179] on div at bounding box center [574, 180] width 57 height 69
click at [591, 192] on div at bounding box center [574, 179] width 57 height 69
click at [587, 195] on div at bounding box center [574, 178] width 57 height 69
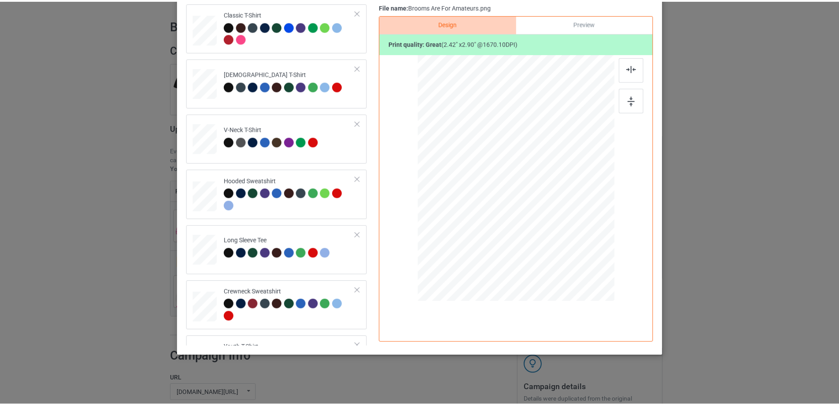
scroll to position [0, 0]
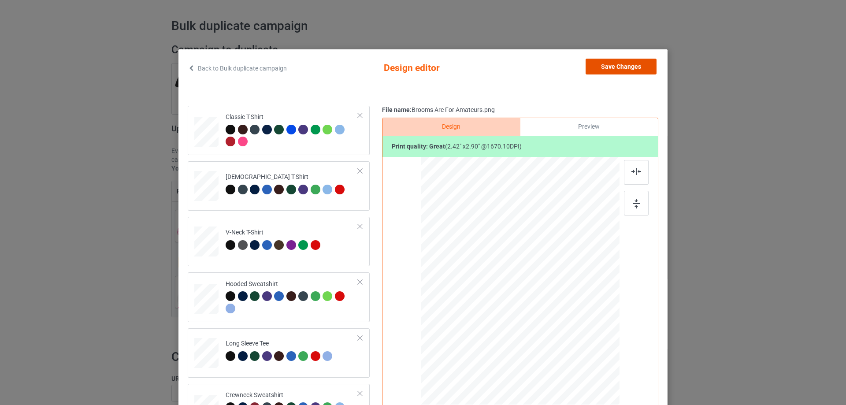
click at [629, 68] on button "Save Changes" at bounding box center [620, 67] width 71 height 16
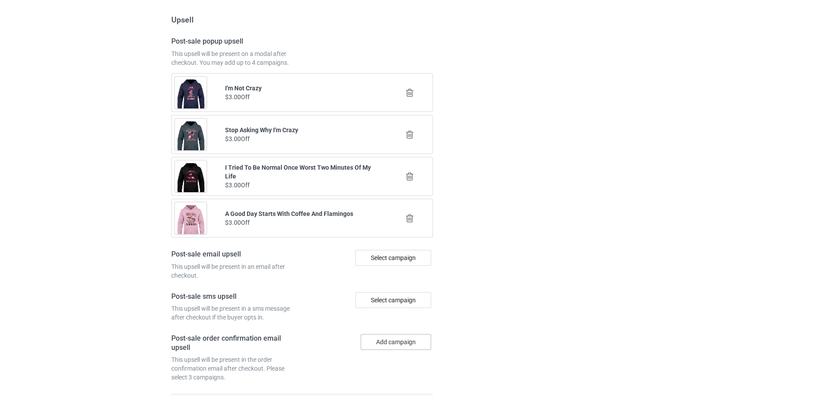
scroll to position [1065, 0]
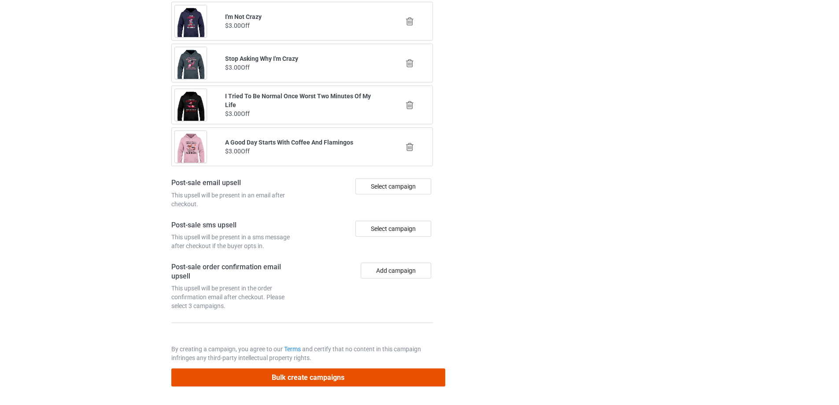
click at [306, 376] on button "Bulk create campaigns" at bounding box center [308, 377] width 274 height 18
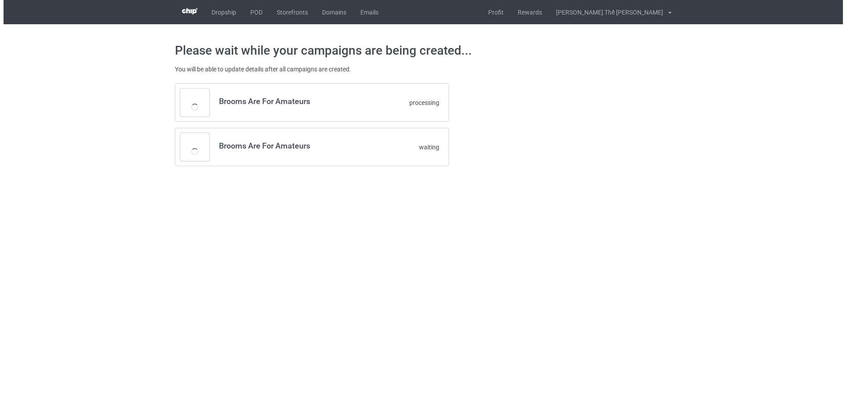
scroll to position [0, 0]
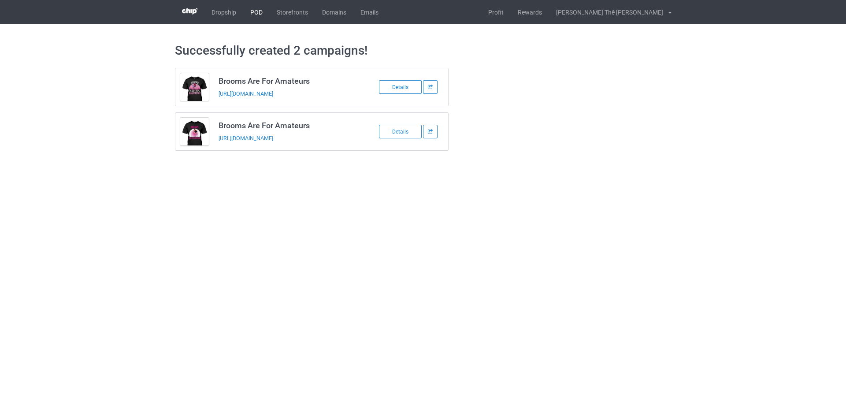
click at [254, 10] on link "POD" at bounding box center [256, 12] width 26 height 24
